Goal: Task Accomplishment & Management: Manage account settings

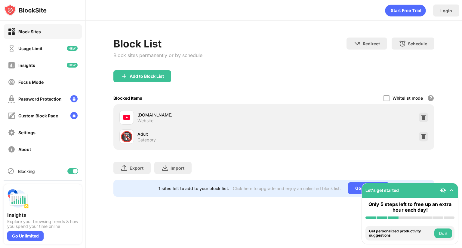
click at [427, 113] on div "youtube.com Website" at bounding box center [274, 117] width 314 height 19
click at [425, 117] on img at bounding box center [424, 118] width 6 height 6
